Goal: Information Seeking & Learning: Check status

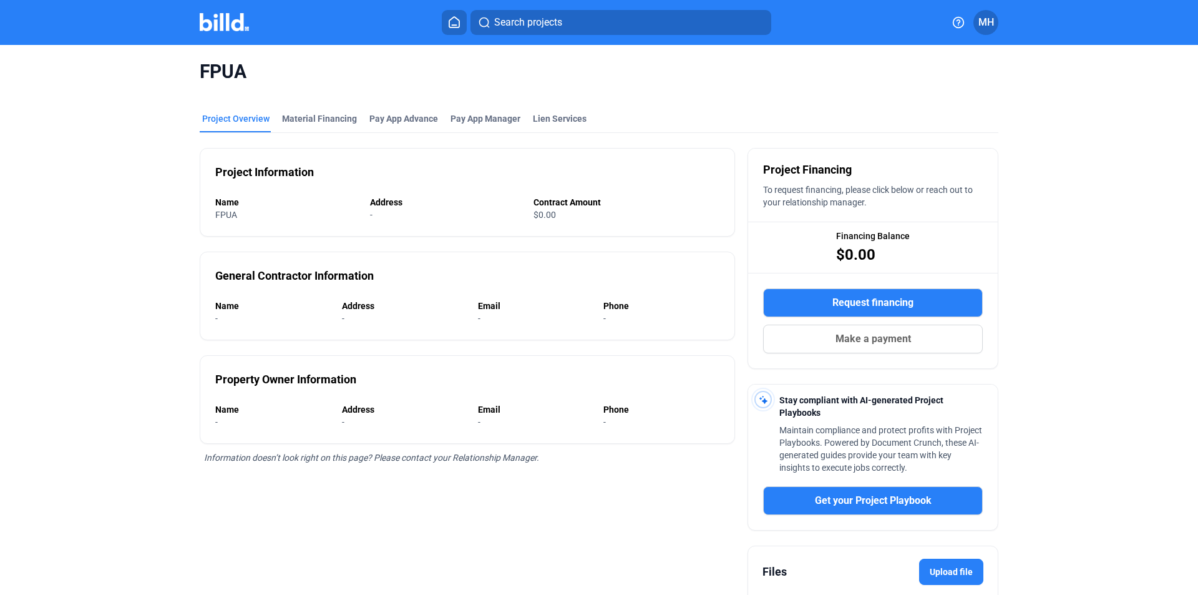
click at [243, 21] on img at bounding box center [224, 22] width 49 height 18
click at [466, 24] on button at bounding box center [454, 22] width 25 height 25
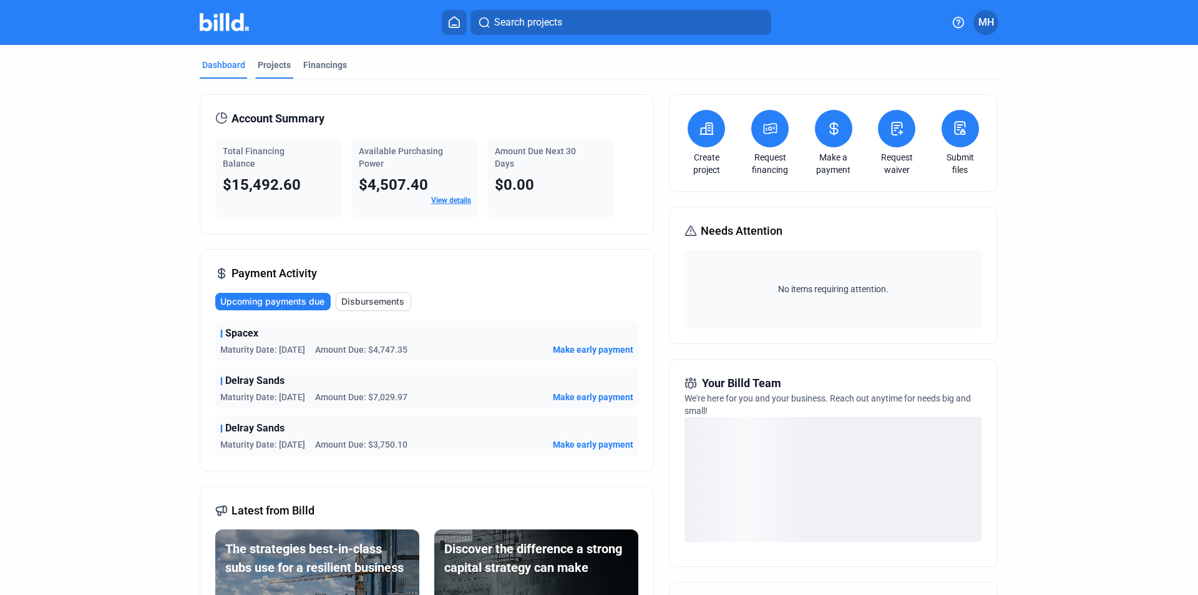
click at [281, 62] on div "Projects" at bounding box center [274, 65] width 33 height 12
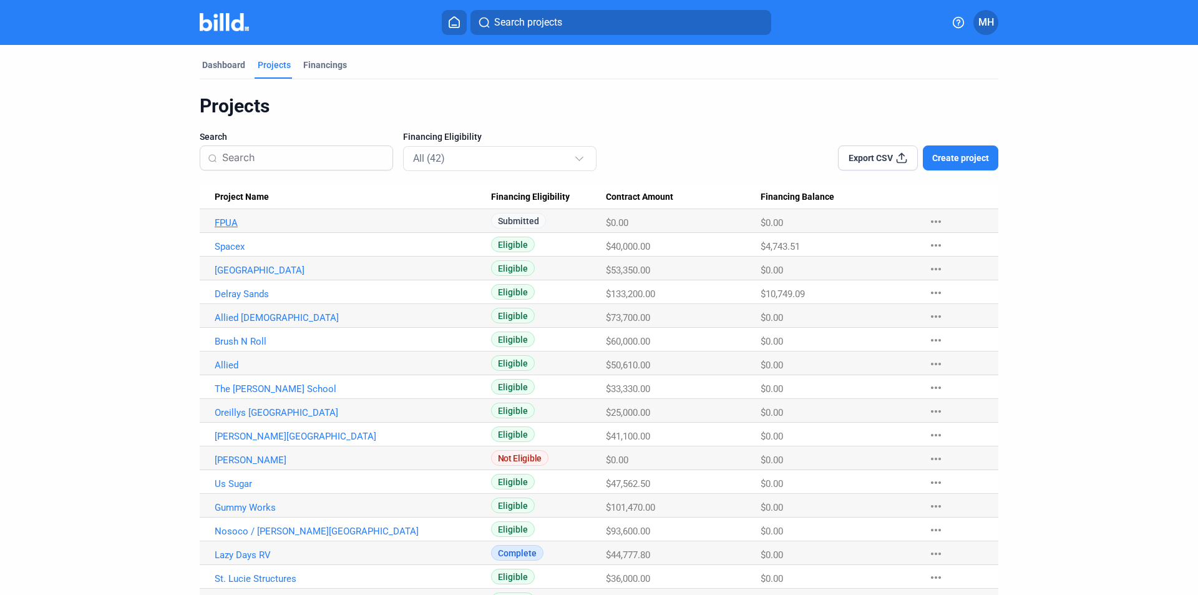
click at [228, 225] on link "FPUA" at bounding box center [353, 222] width 277 height 11
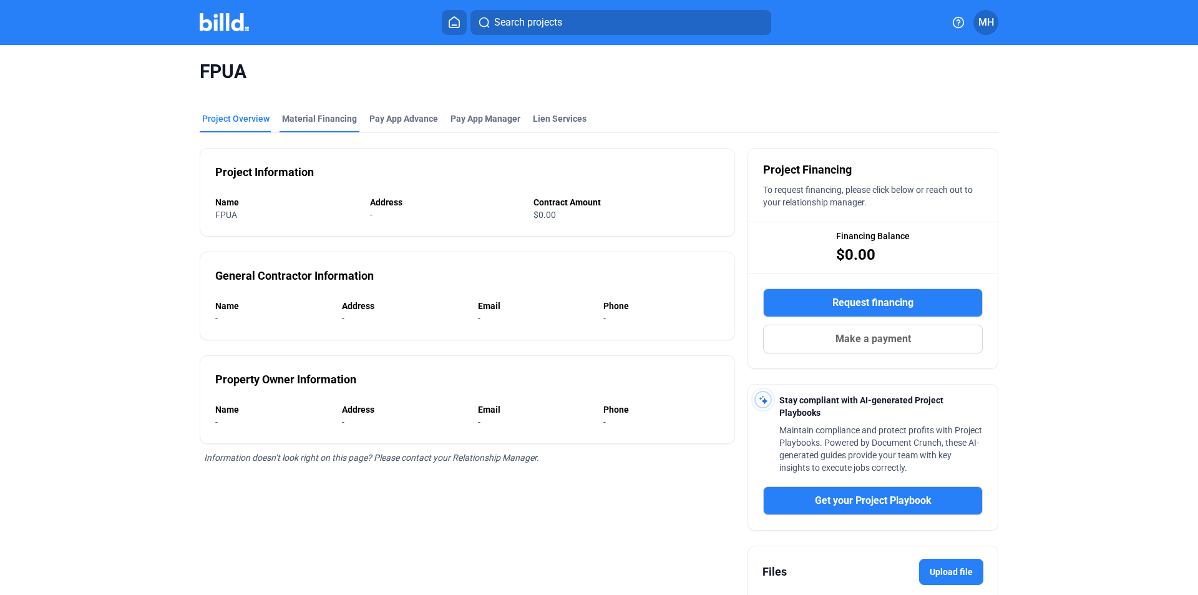
click at [314, 119] on div "Material Financing" at bounding box center [319, 118] width 75 height 12
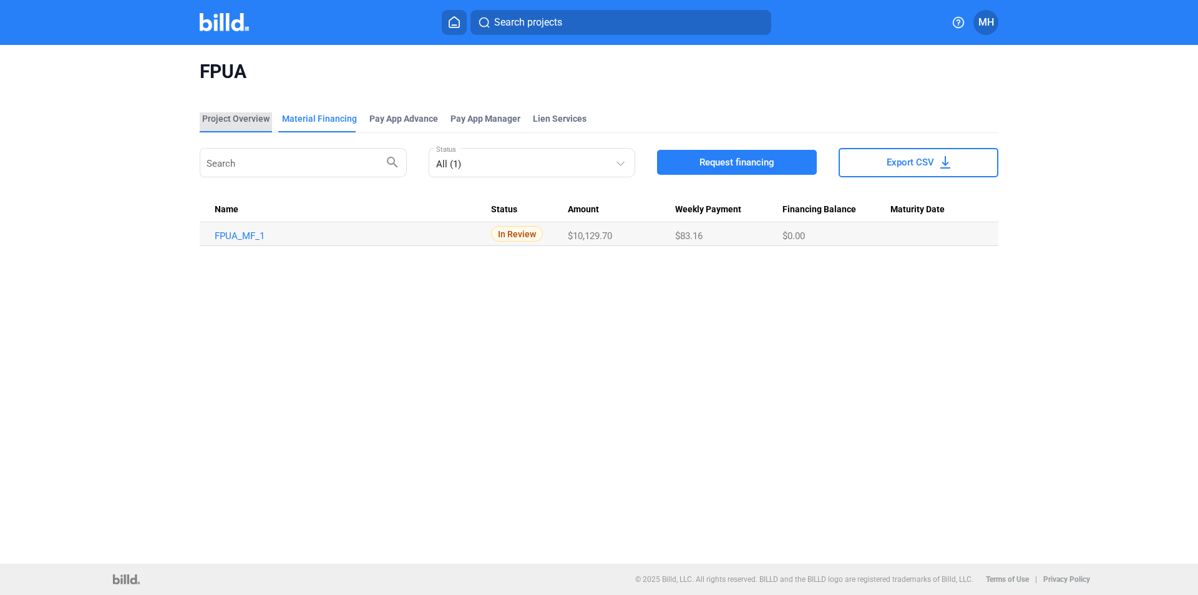
click at [226, 114] on div "Project Overview" at bounding box center [235, 118] width 67 height 12
